Goal: Task Accomplishment & Management: Manage account settings

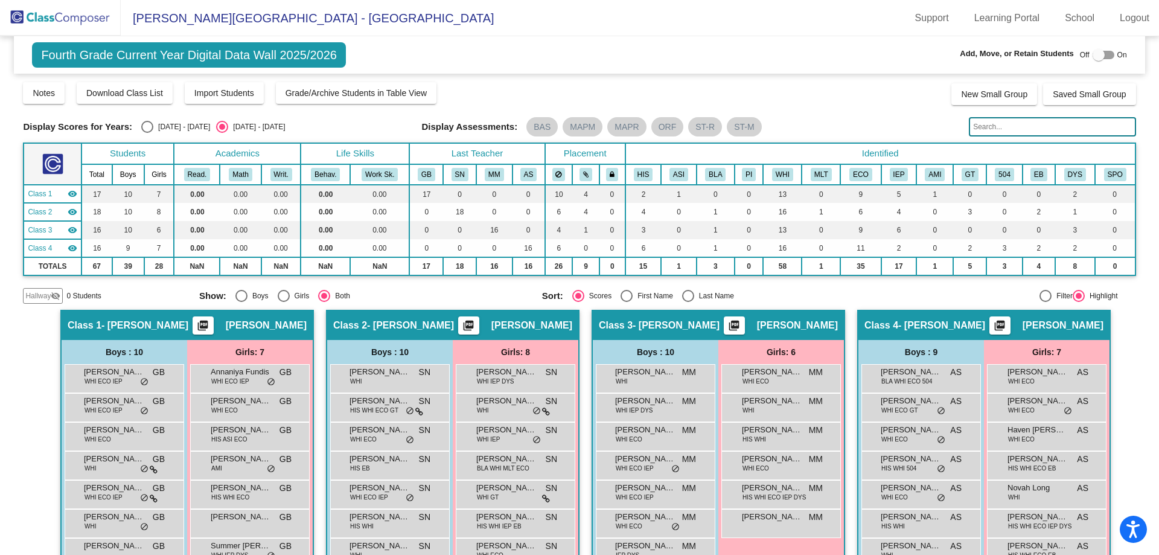
scroll to position [118, 0]
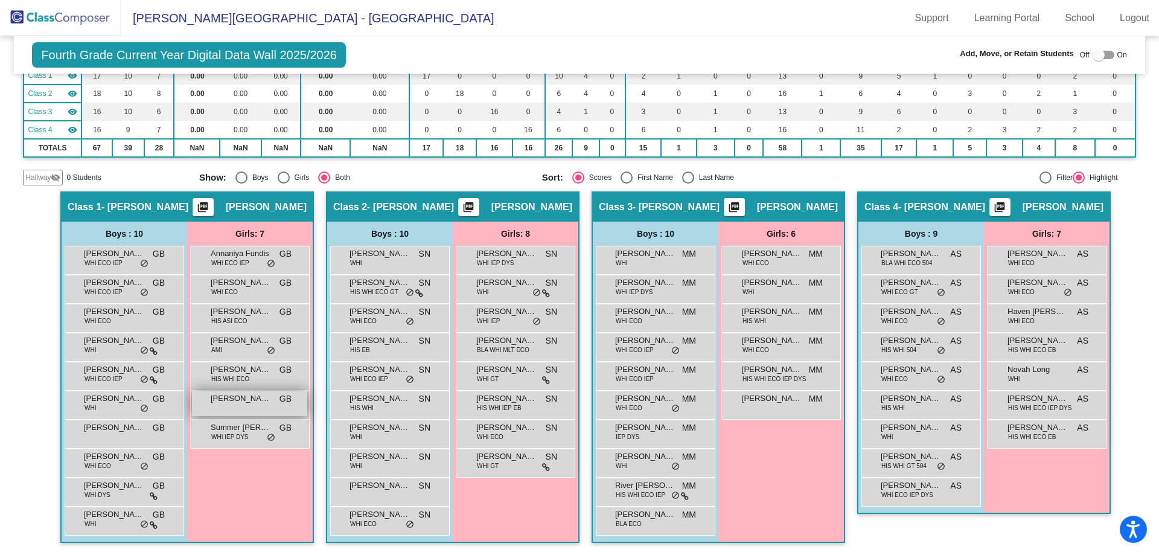
click at [234, 398] on span "[PERSON_NAME]" at bounding box center [241, 398] width 60 height 12
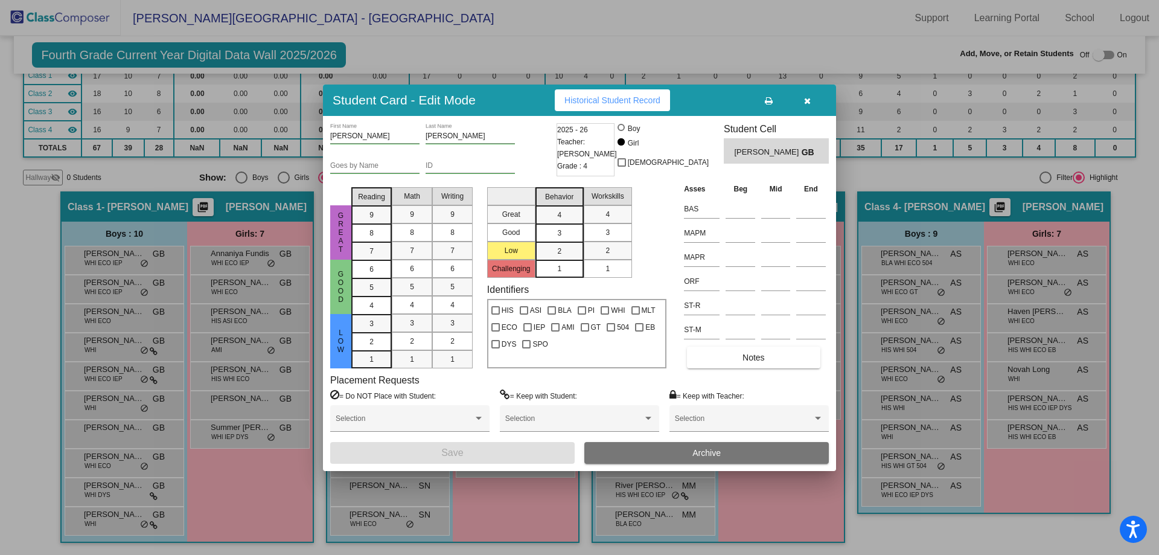
click at [448, 168] on input "ID" at bounding box center [470, 166] width 89 height 8
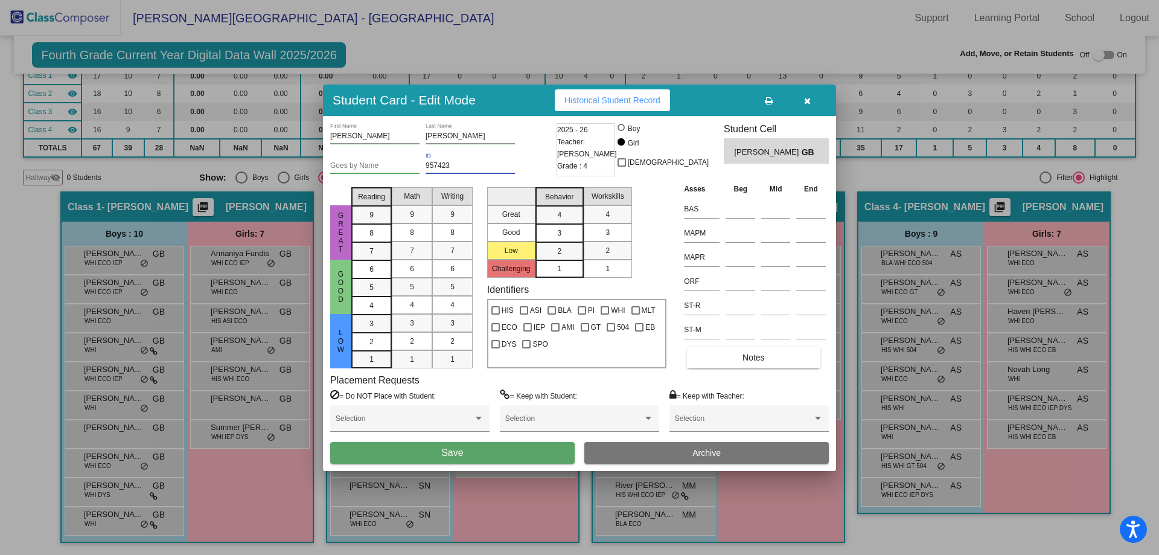
type input "957423"
click at [441, 454] on button "Save" at bounding box center [452, 453] width 244 height 22
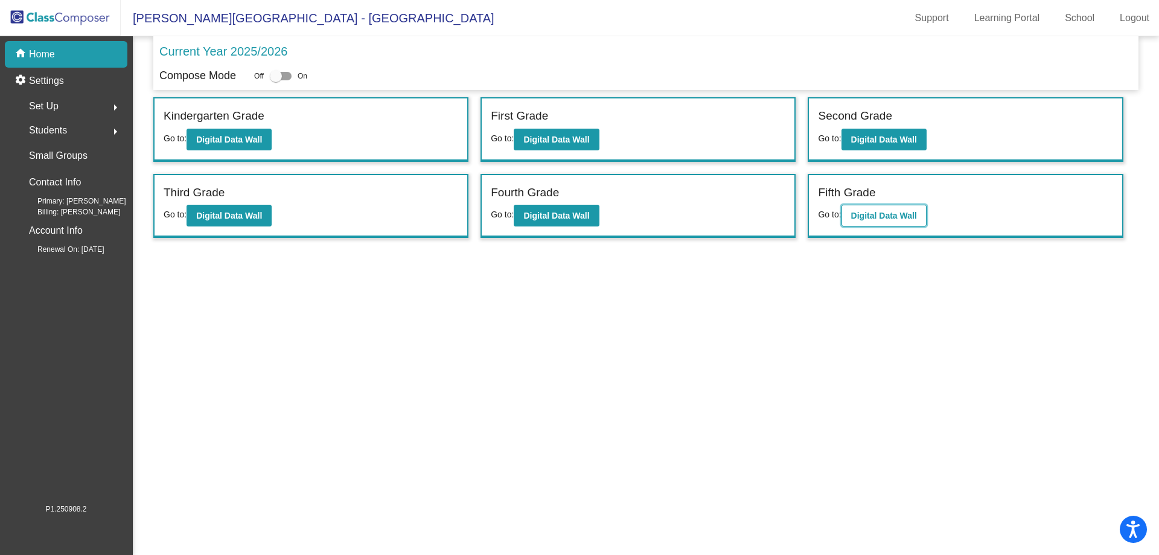
click at [861, 218] on b "Digital Data Wall" at bounding box center [884, 216] width 66 height 10
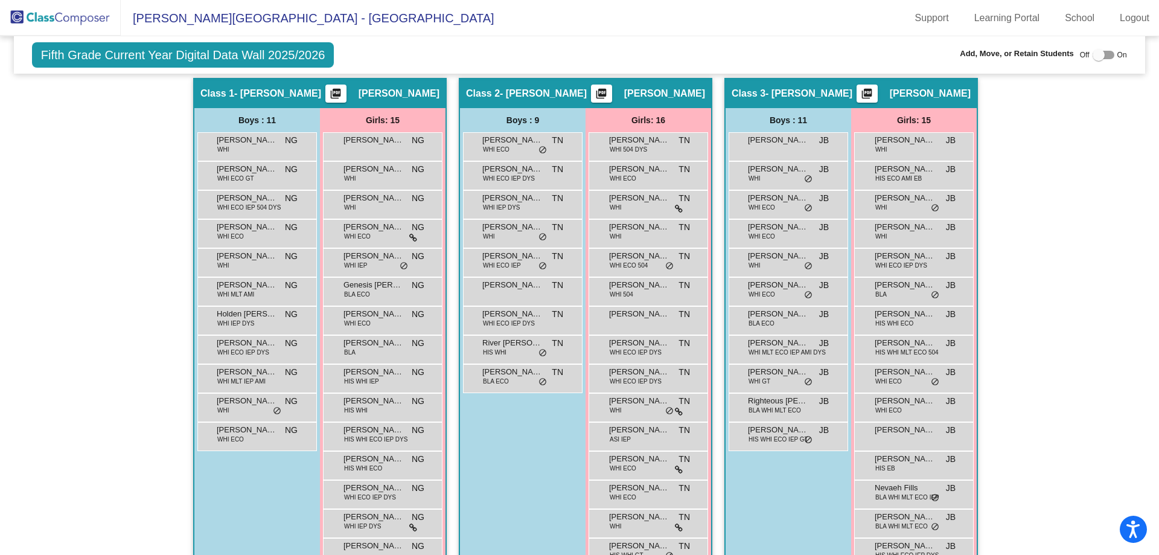
scroll to position [274, 0]
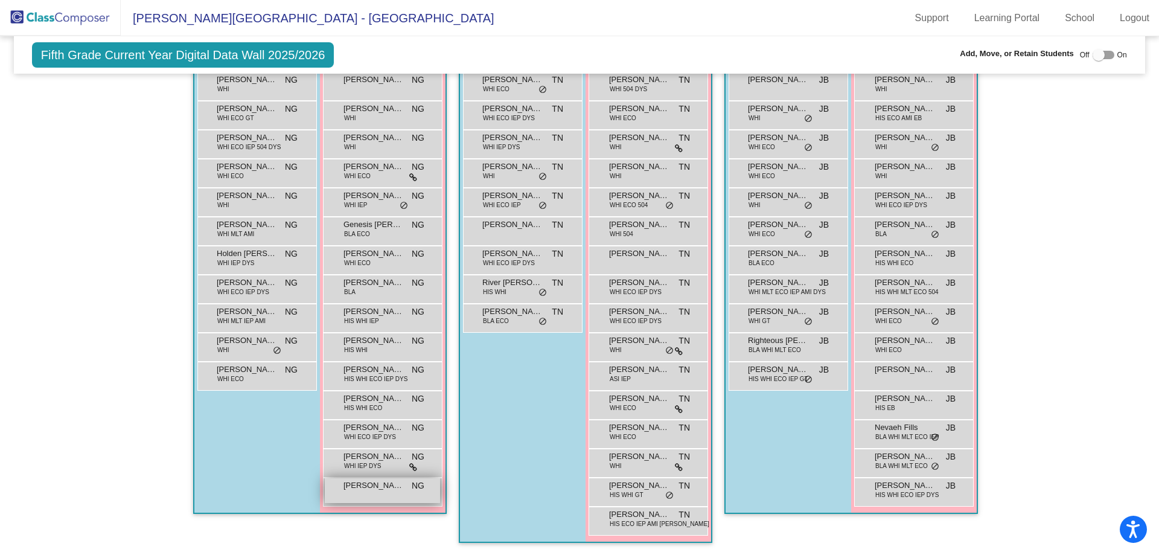
click at [366, 498] on div "[PERSON_NAME] NG lock do_not_disturb_alt" at bounding box center [382, 490] width 115 height 25
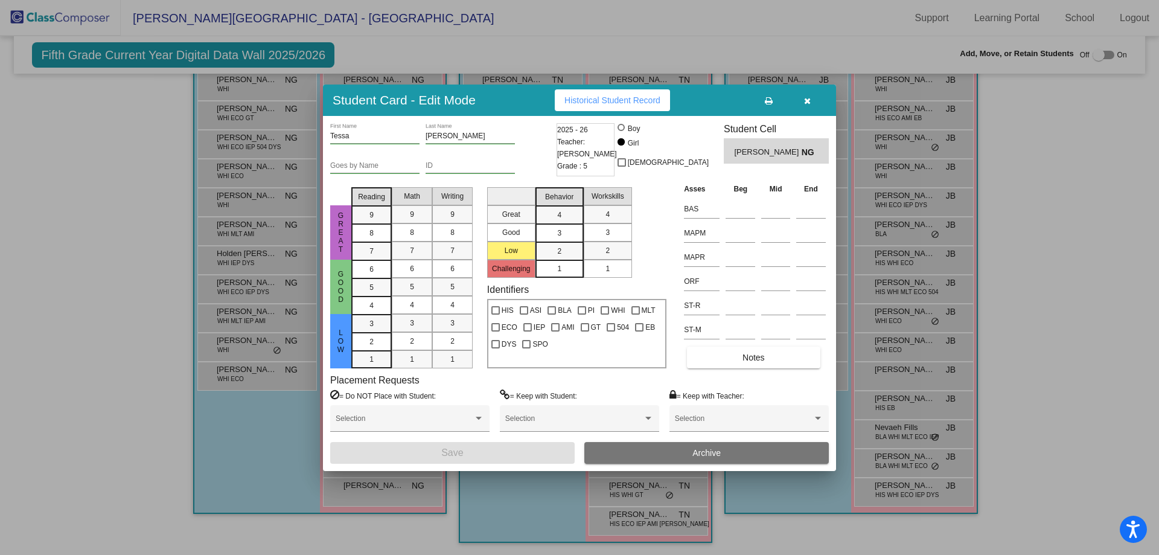
click at [445, 162] on div "ID" at bounding box center [470, 163] width 89 height 21
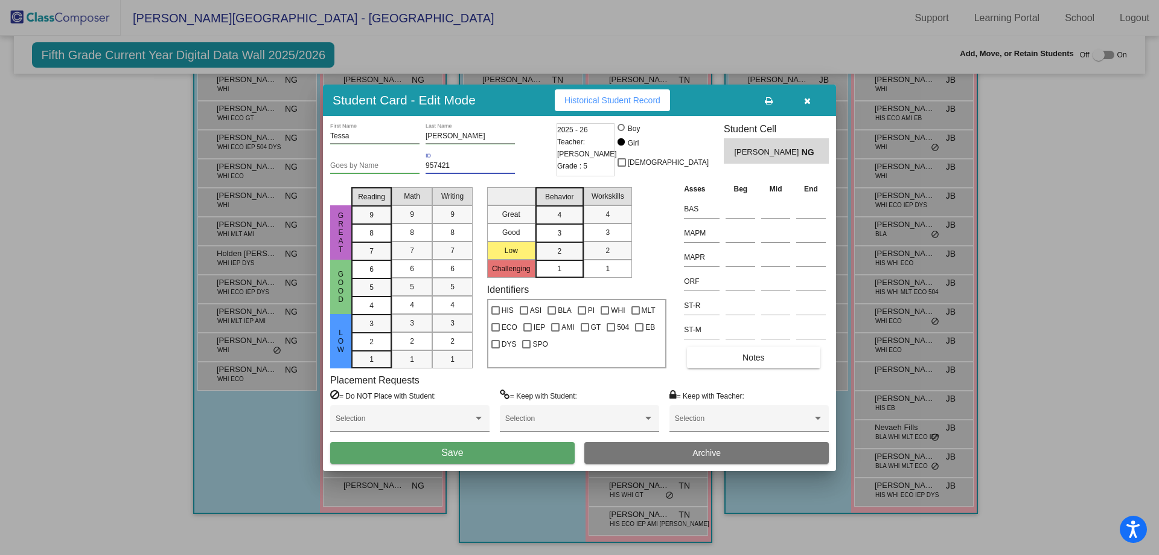
type input "957421"
click at [483, 448] on button "Save" at bounding box center [452, 453] width 244 height 22
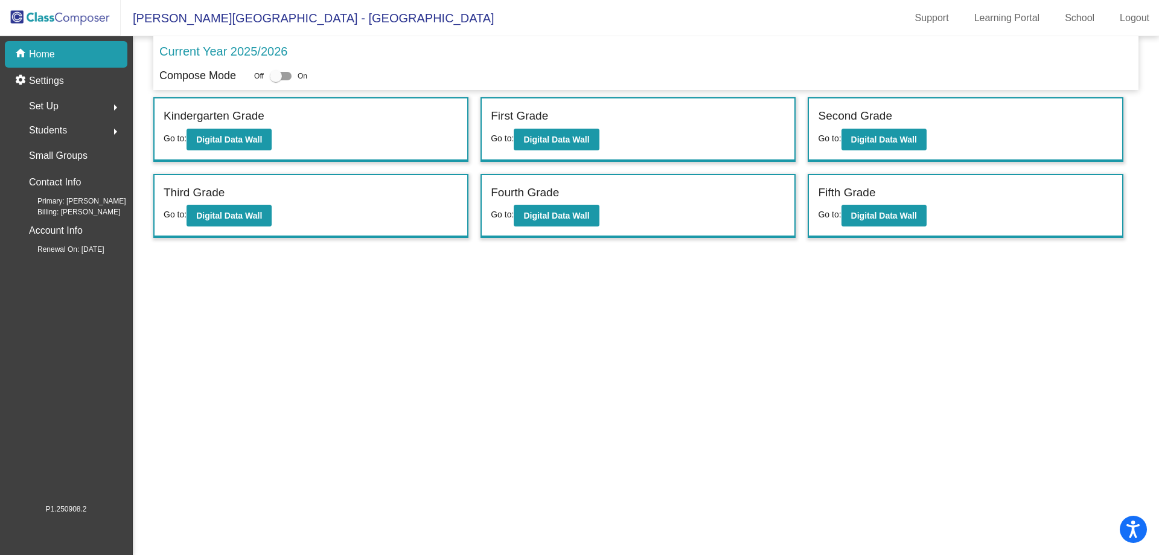
click at [738, 205] on div "Fourth Grade Go to: Digital Data Wall" at bounding box center [638, 206] width 313 height 62
click at [871, 135] on b "Digital Data Wall" at bounding box center [884, 140] width 66 height 10
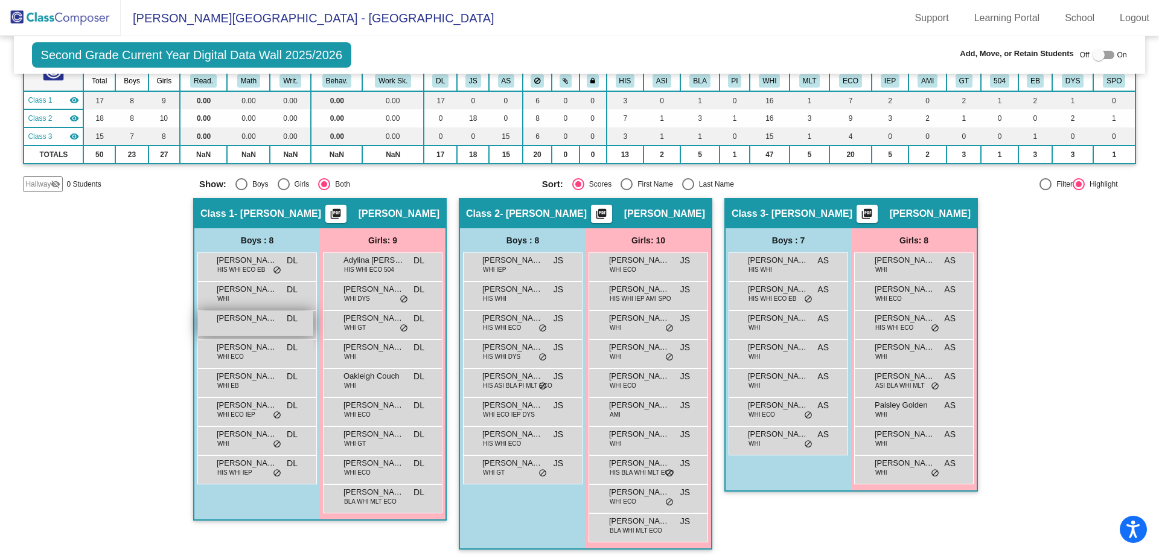
scroll to position [100, 0]
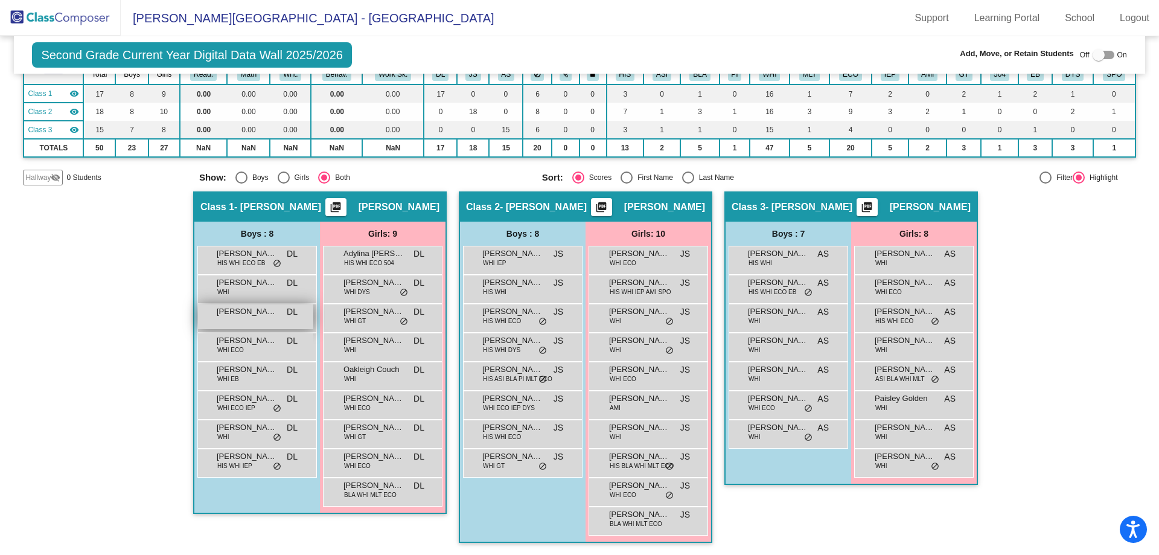
click at [234, 316] on span "[PERSON_NAME]" at bounding box center [247, 311] width 60 height 12
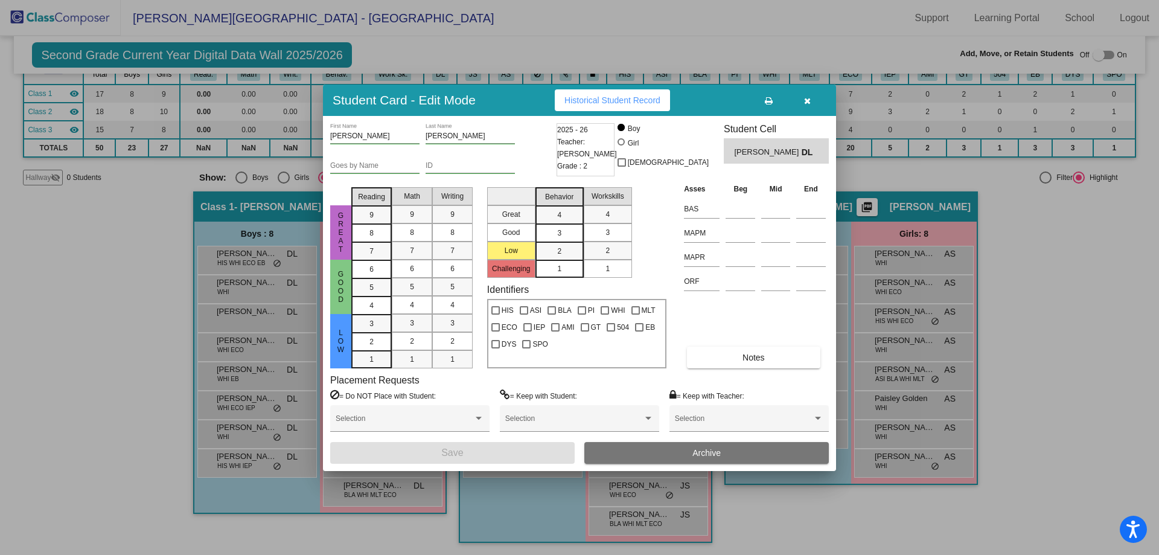
click at [442, 167] on input "ID" at bounding box center [470, 166] width 89 height 8
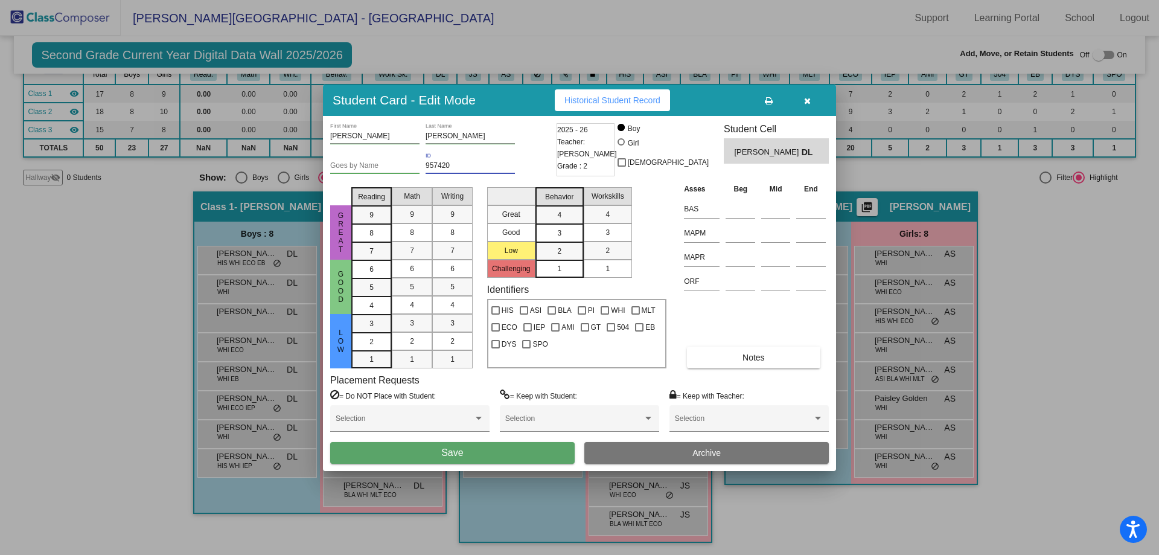
type input "957420"
click at [467, 447] on button "Save" at bounding box center [452, 453] width 244 height 22
